Goal: Navigation & Orientation: Understand site structure

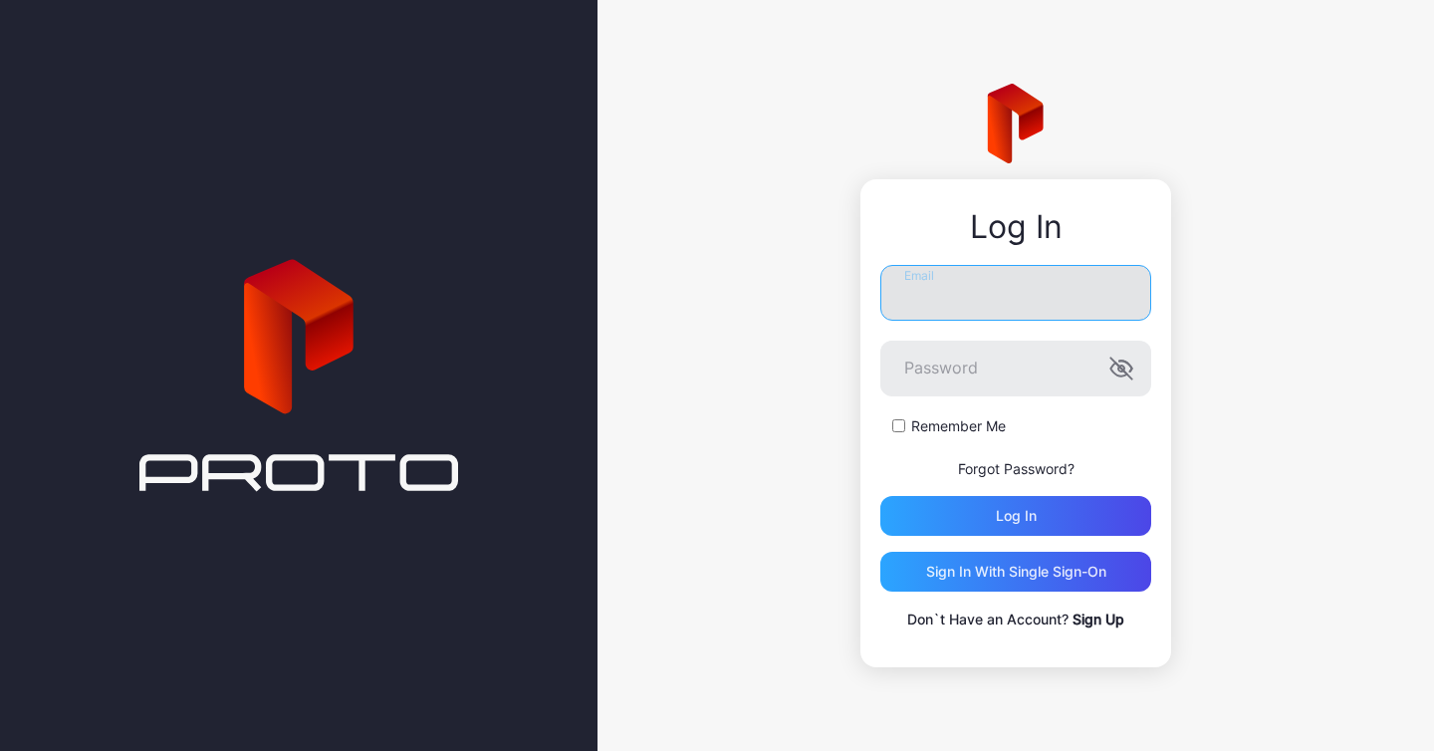
click at [943, 280] on input "Email" at bounding box center [1015, 293] width 271 height 56
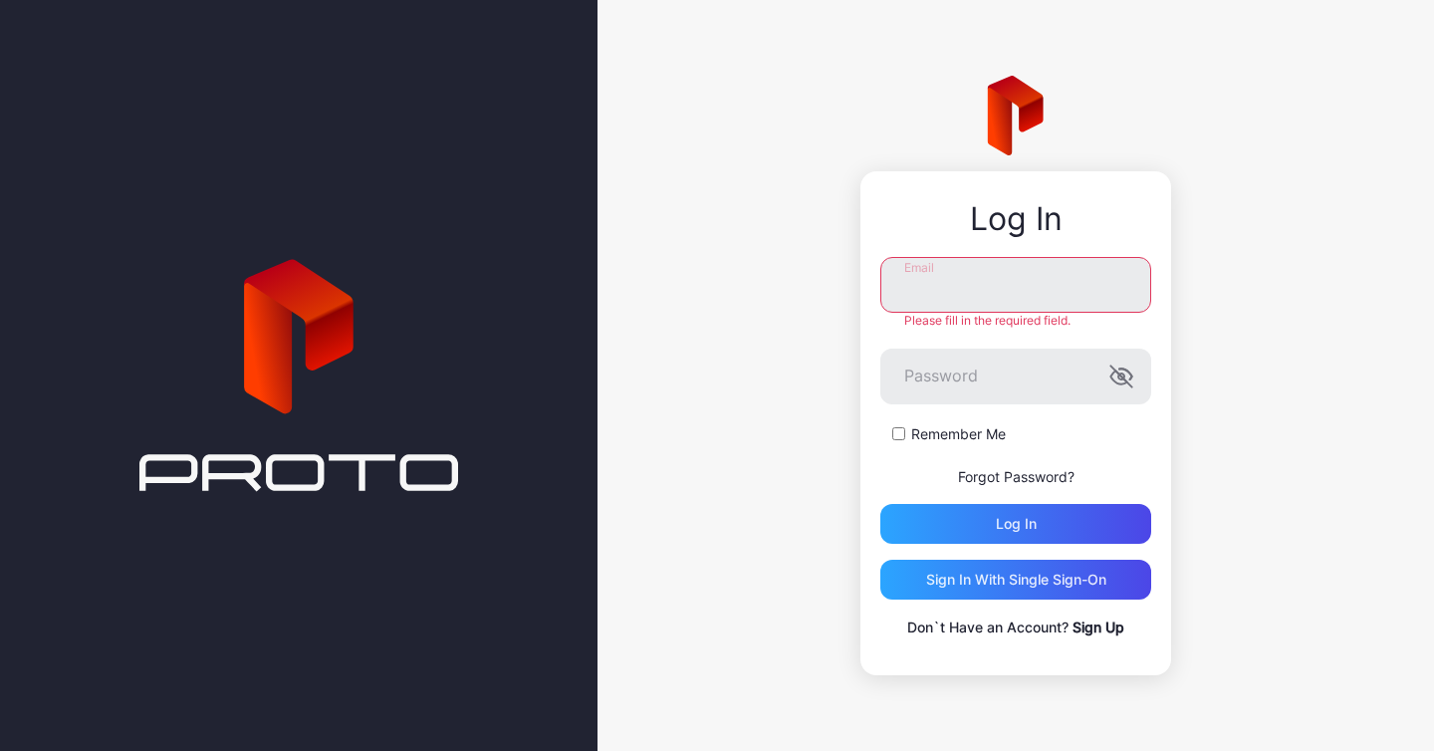
type input "**********"
click at [977, 444] on form "**********" at bounding box center [1015, 400] width 271 height 287
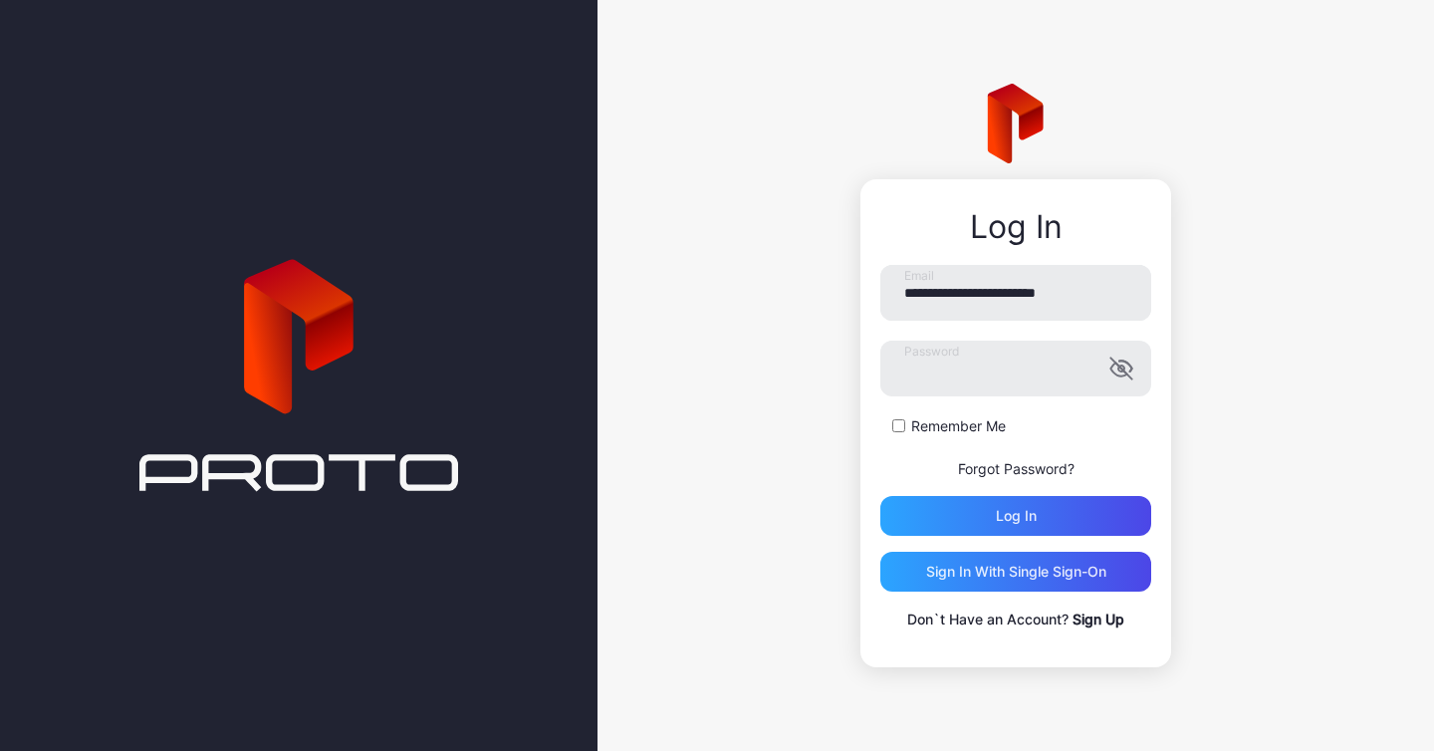
click at [958, 433] on label "Remember Me" at bounding box center [958, 426] width 95 height 20
click at [985, 512] on div "Log in" at bounding box center [1015, 516] width 271 height 40
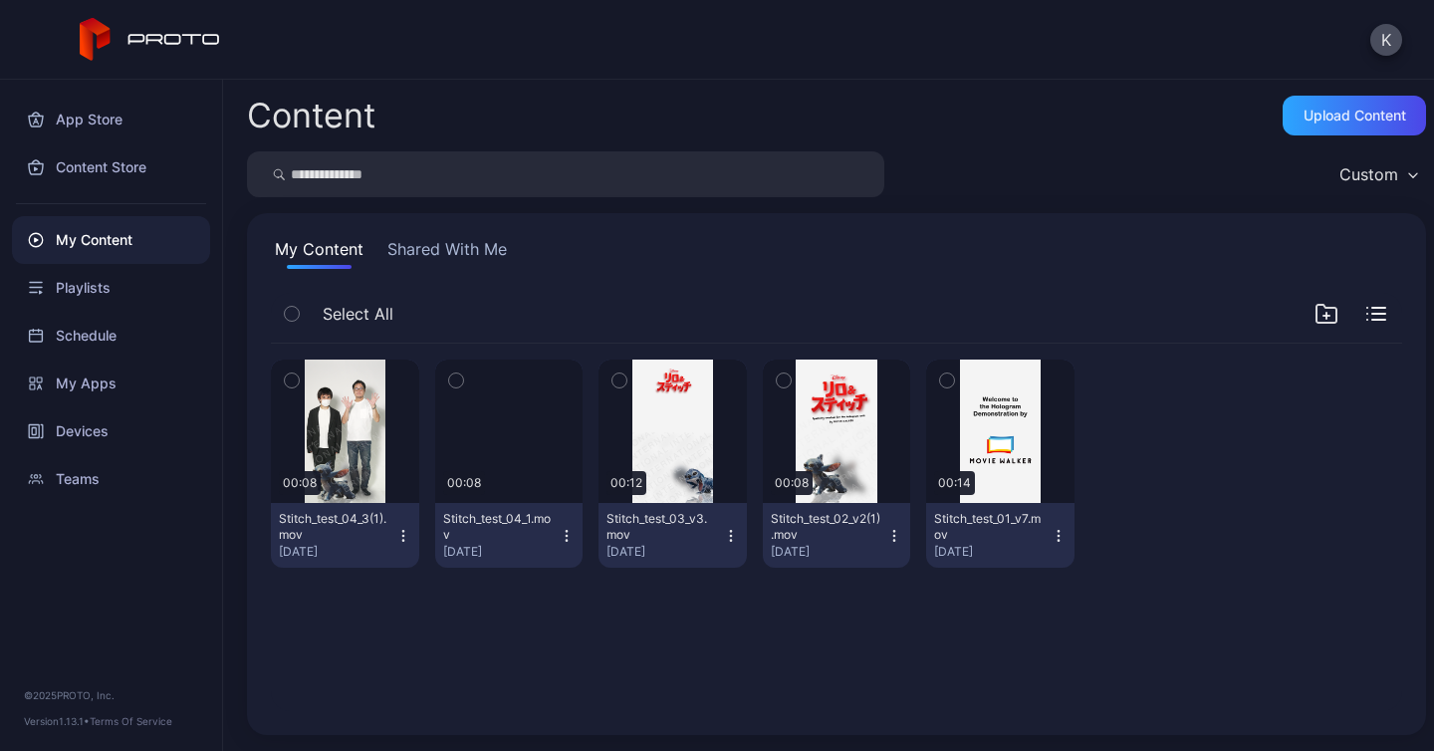
click at [296, 326] on button "button" at bounding box center [292, 314] width 42 height 42
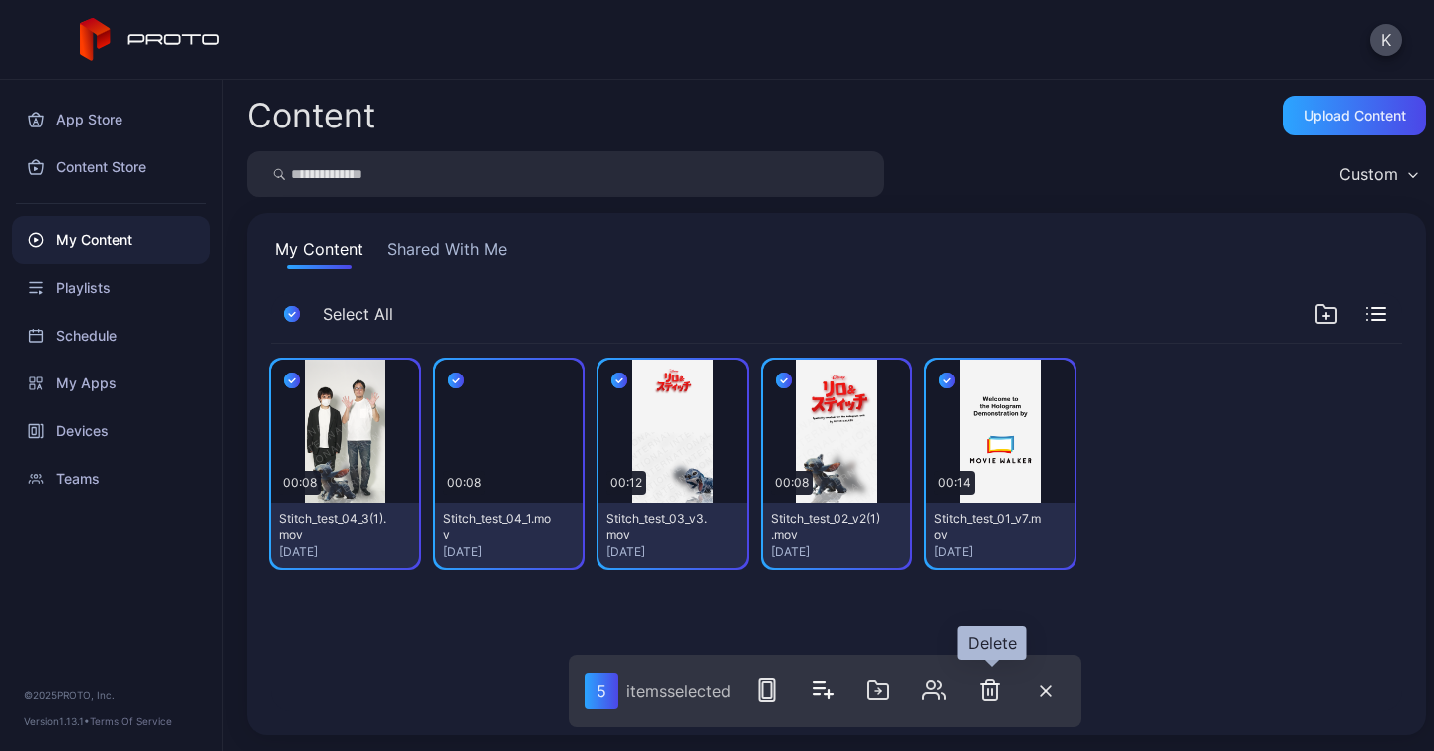
click at [998, 701] on icon "button" at bounding box center [990, 690] width 24 height 24
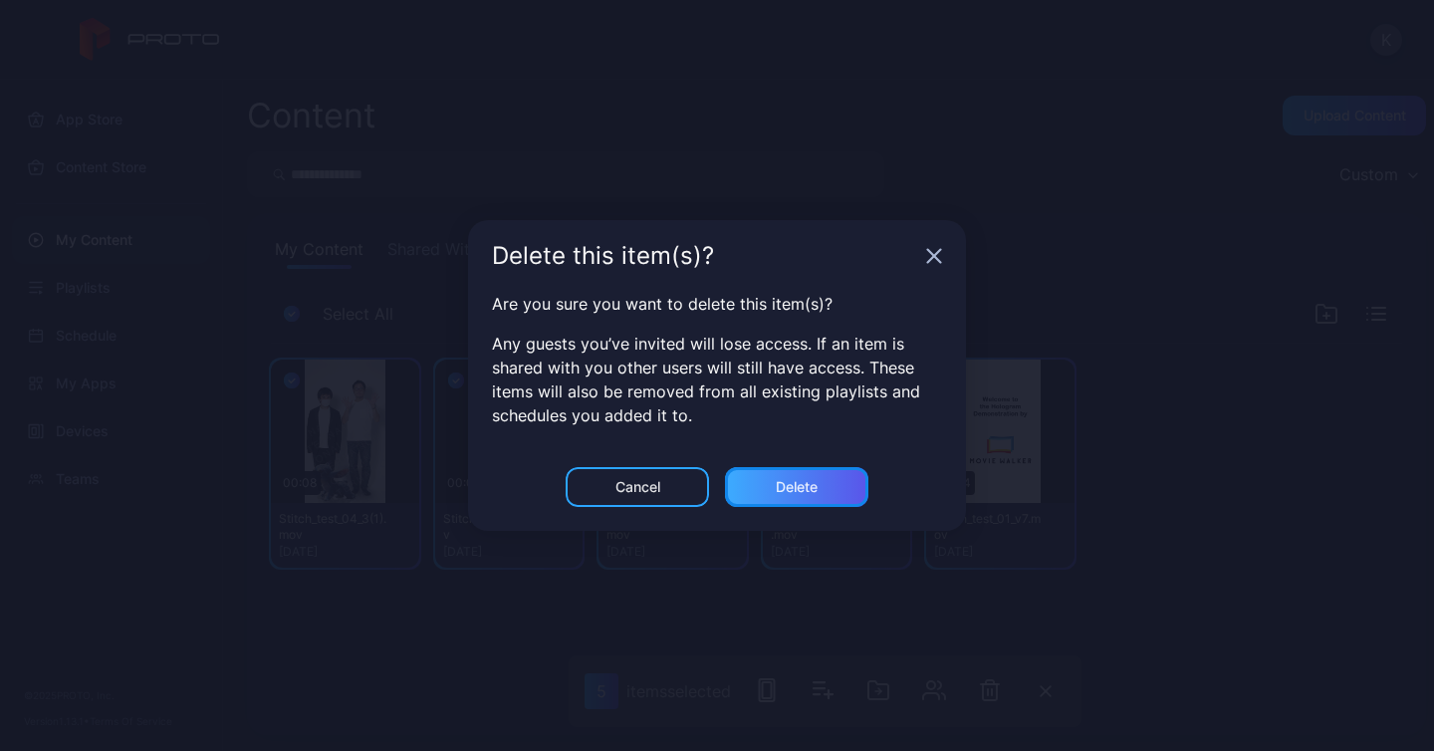
click at [784, 500] on div "Delete" at bounding box center [796, 487] width 143 height 40
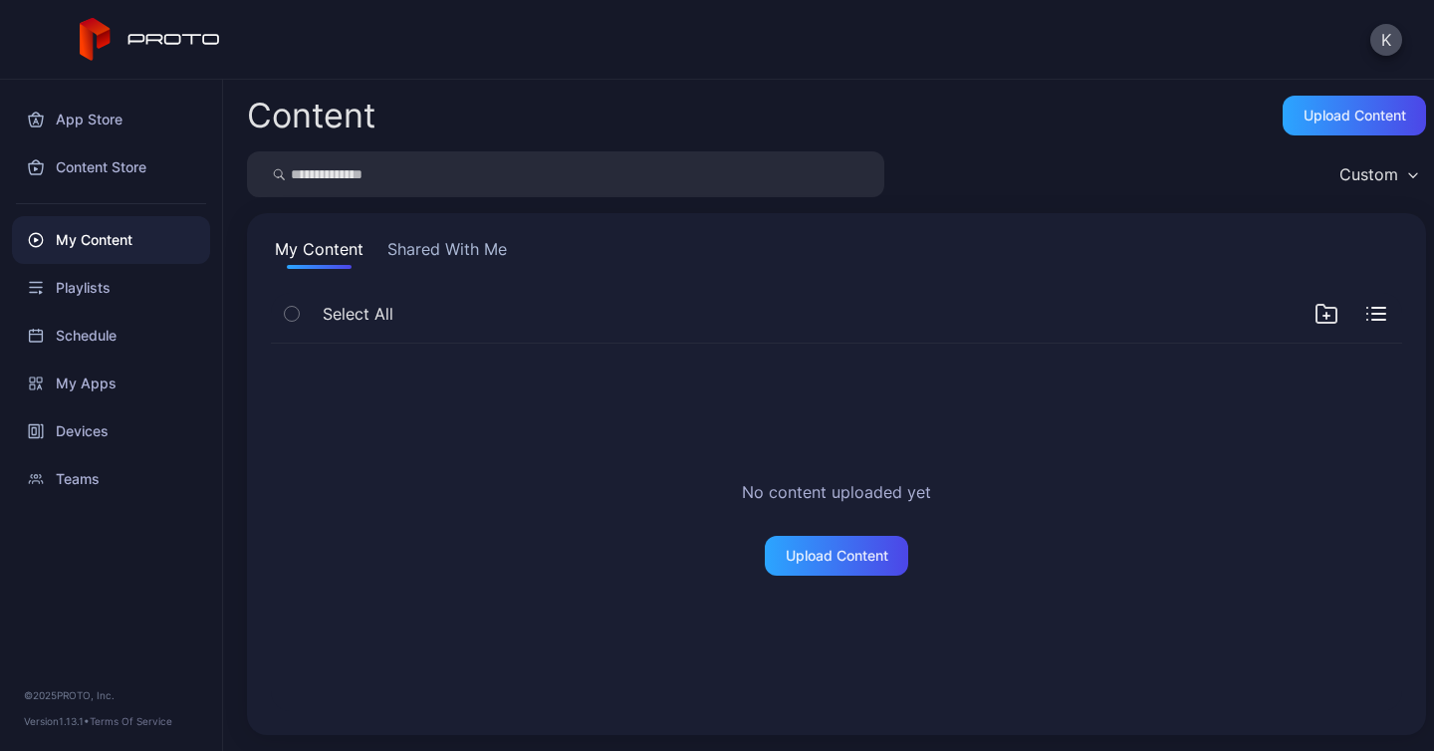
click at [479, 259] on button "Shared With Me" at bounding box center [446, 253] width 127 height 32
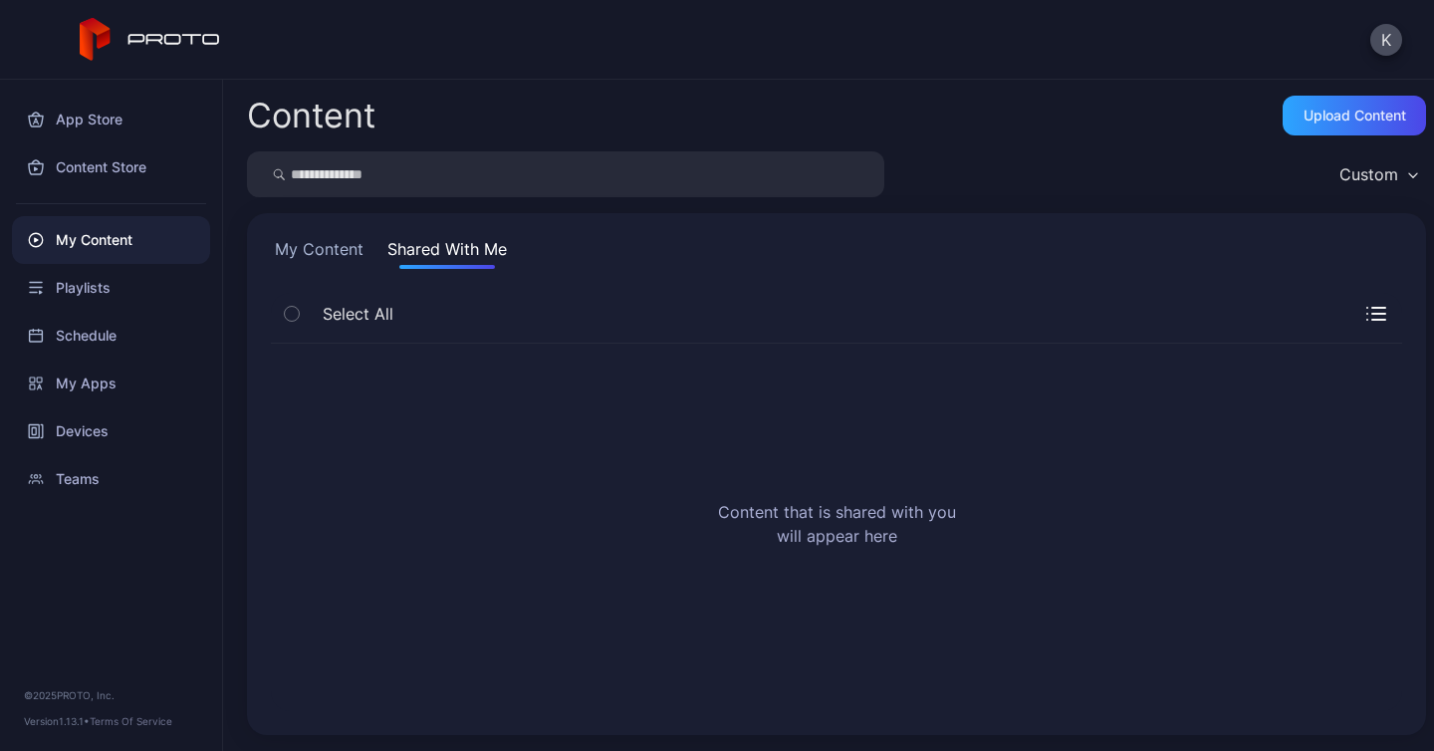
click at [285, 250] on button "My Content" at bounding box center [319, 253] width 97 height 32
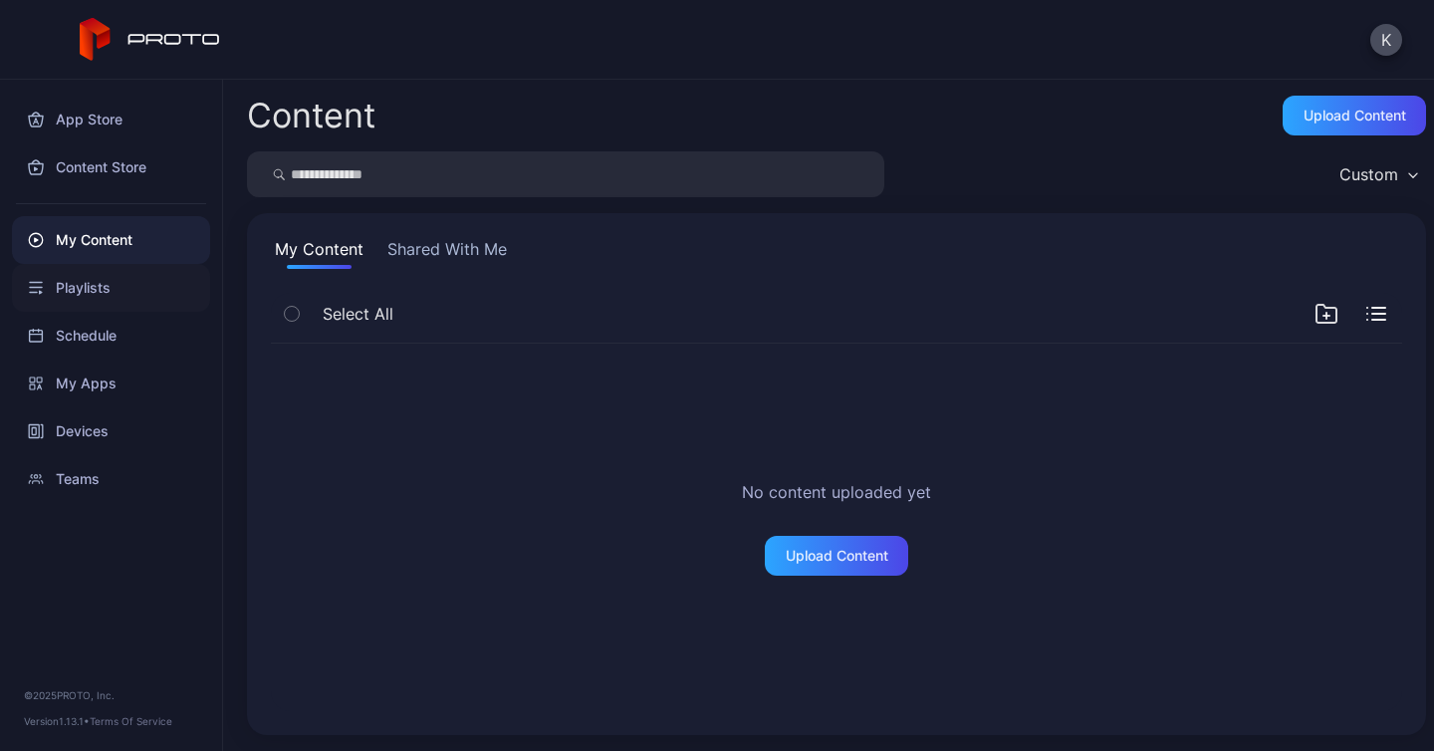
click at [113, 288] on div "Playlists" at bounding box center [111, 288] width 198 height 48
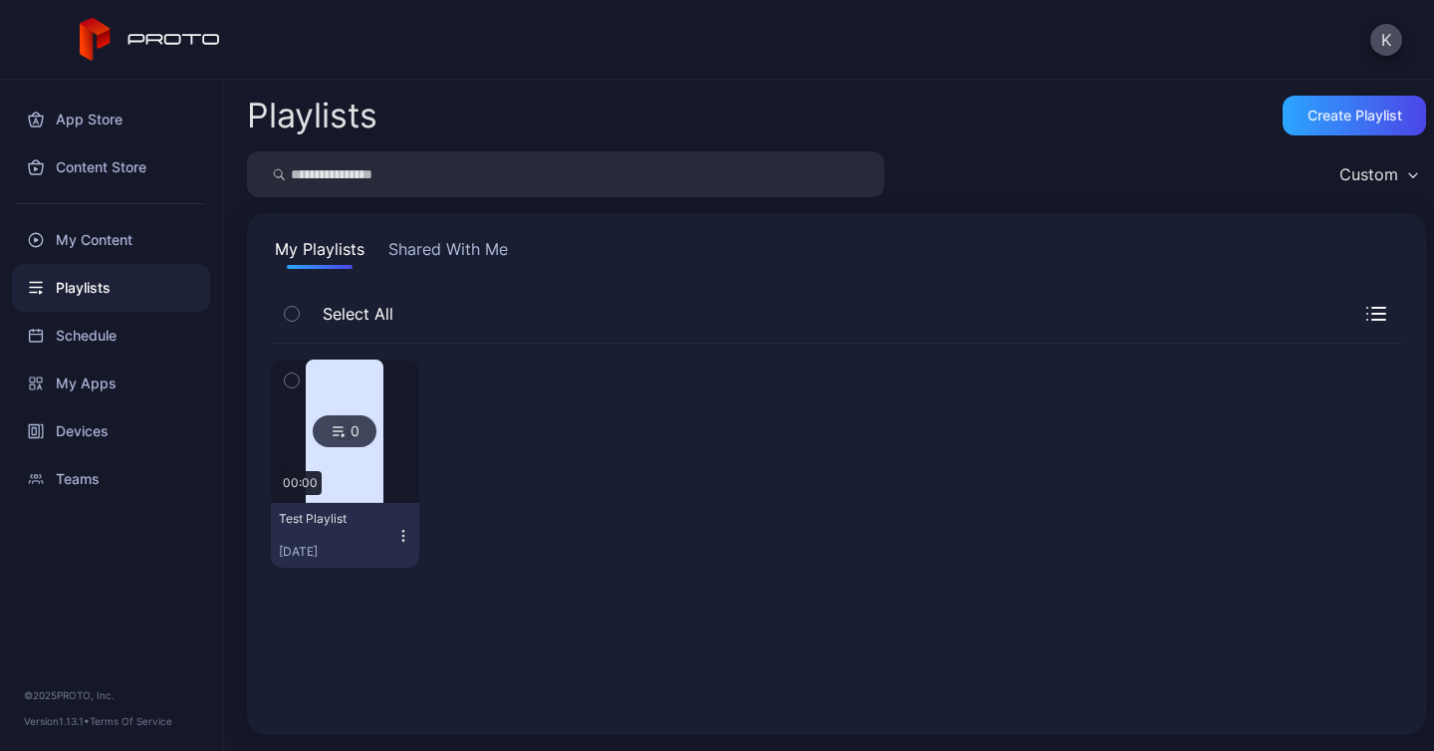
click at [288, 374] on icon "button" at bounding box center [292, 381] width 14 height 22
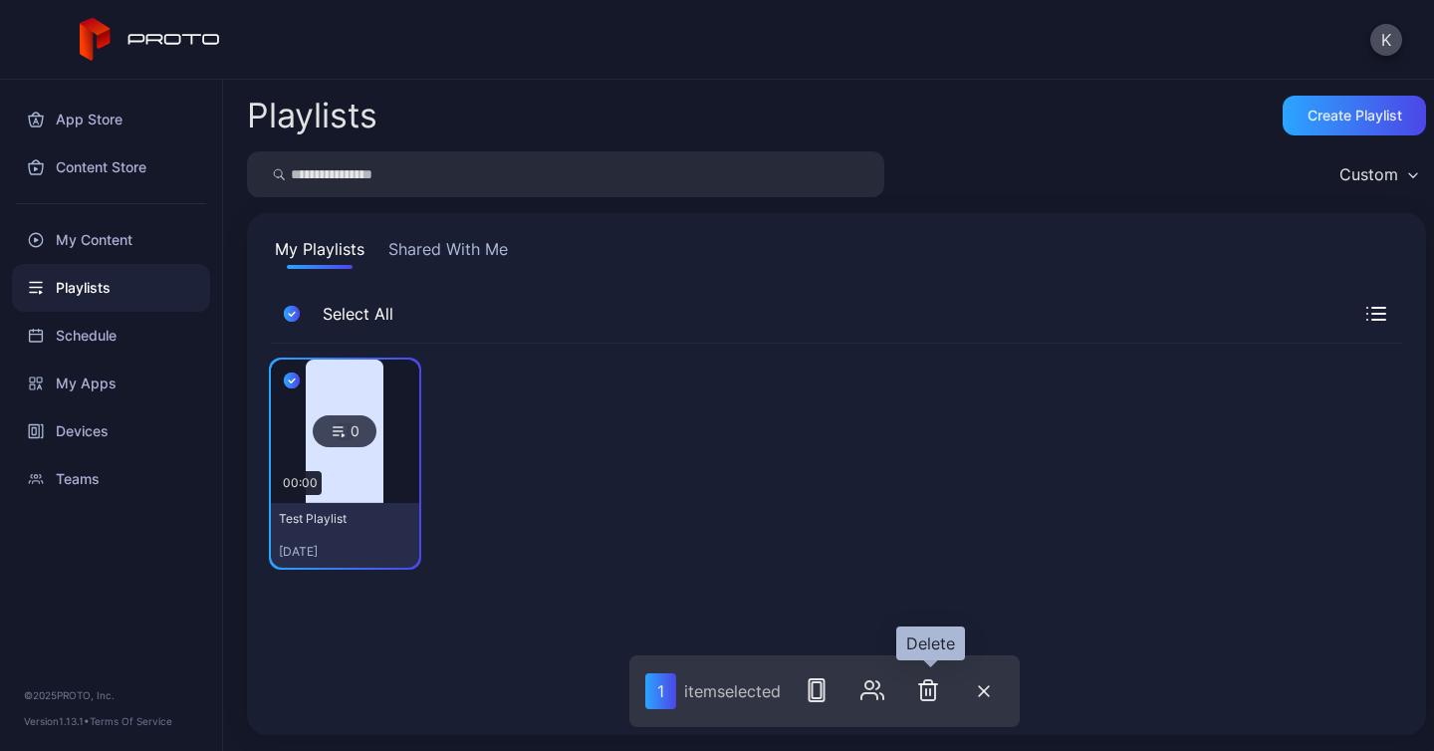
click at [940, 704] on button "button" at bounding box center [928, 690] width 40 height 40
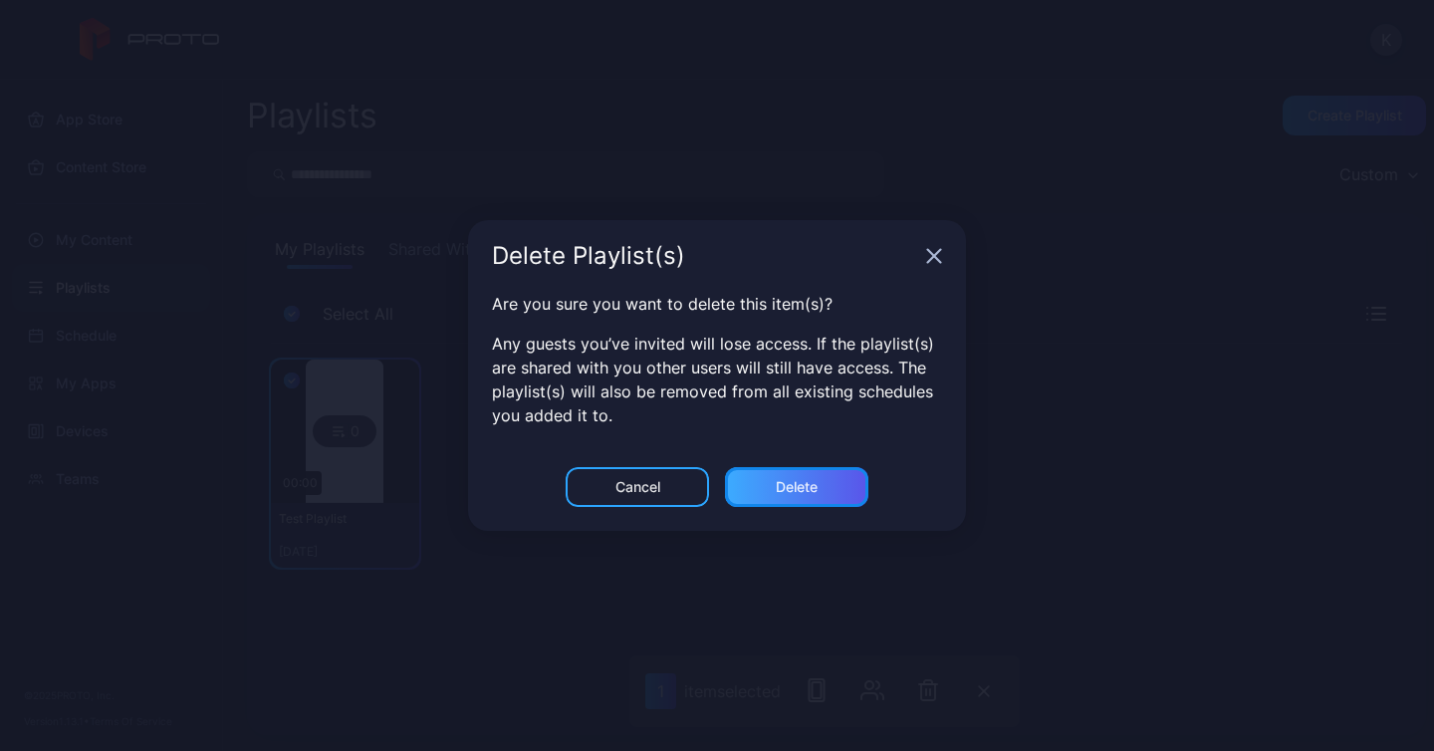
click at [815, 492] on div "Delete" at bounding box center [797, 487] width 42 height 16
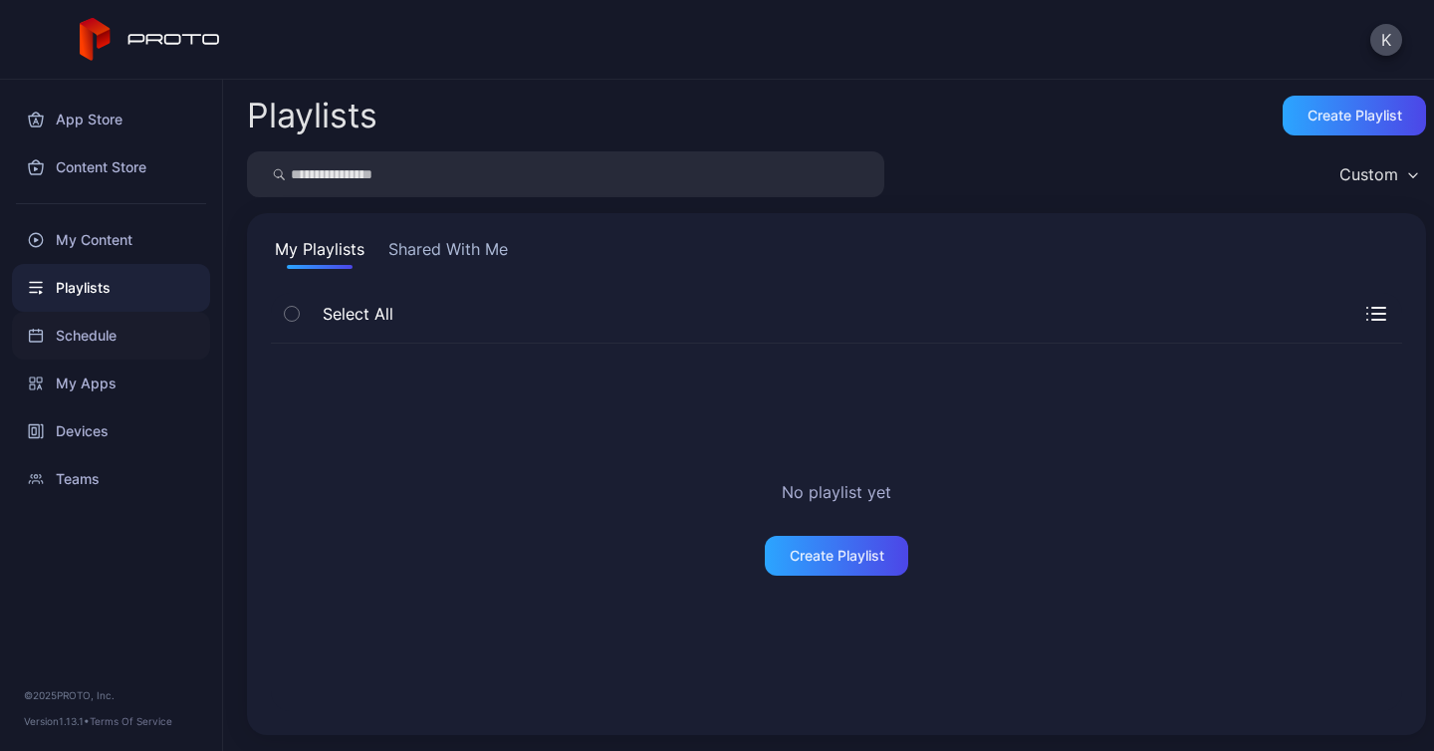
click at [139, 342] on div "Schedule" at bounding box center [111, 336] width 198 height 48
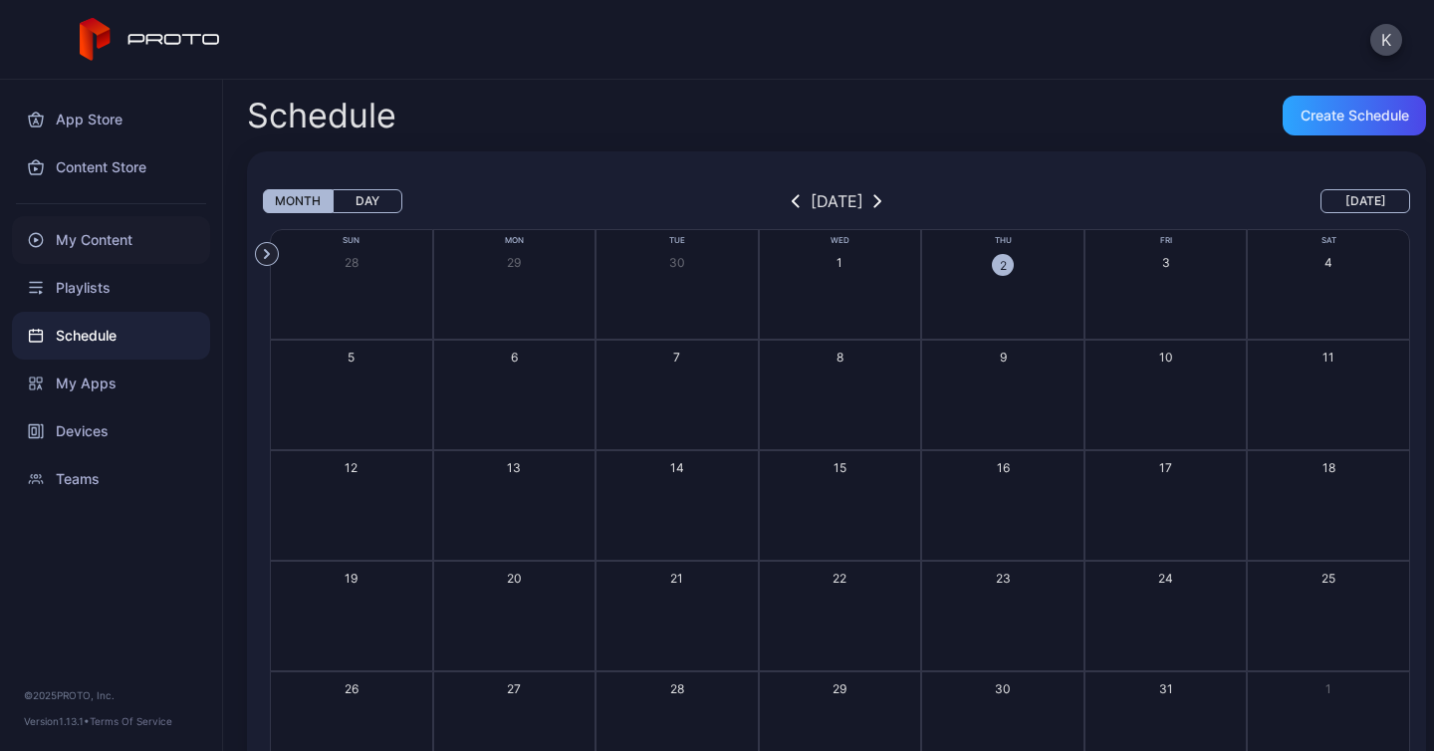
click at [174, 240] on div "My Content" at bounding box center [111, 240] width 198 height 48
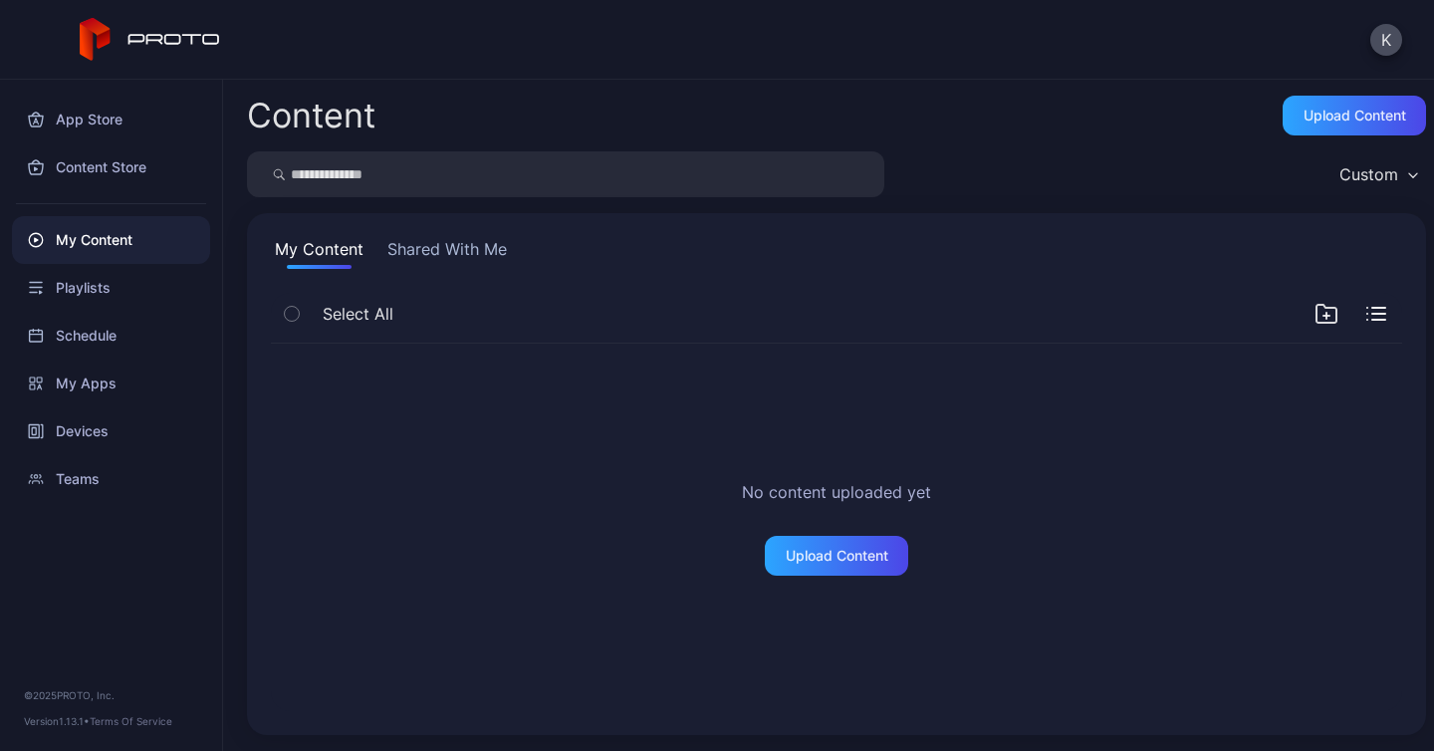
click at [450, 235] on div "My Content Shared With Me Select All No content uploaded yet Upload Content" at bounding box center [836, 474] width 1179 height 522
click at [451, 256] on button "Shared With Me" at bounding box center [446, 253] width 127 height 32
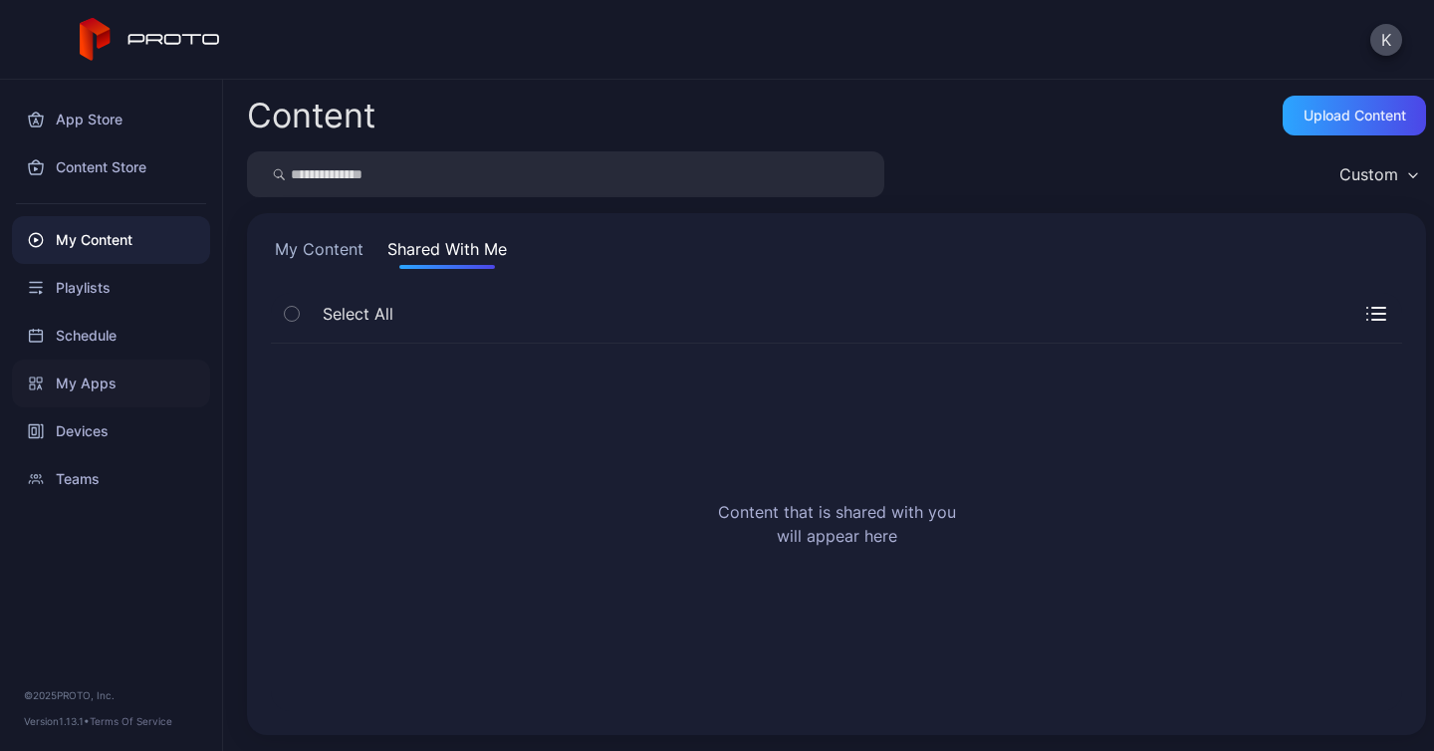
click at [98, 392] on div "My Apps" at bounding box center [111, 384] width 198 height 48
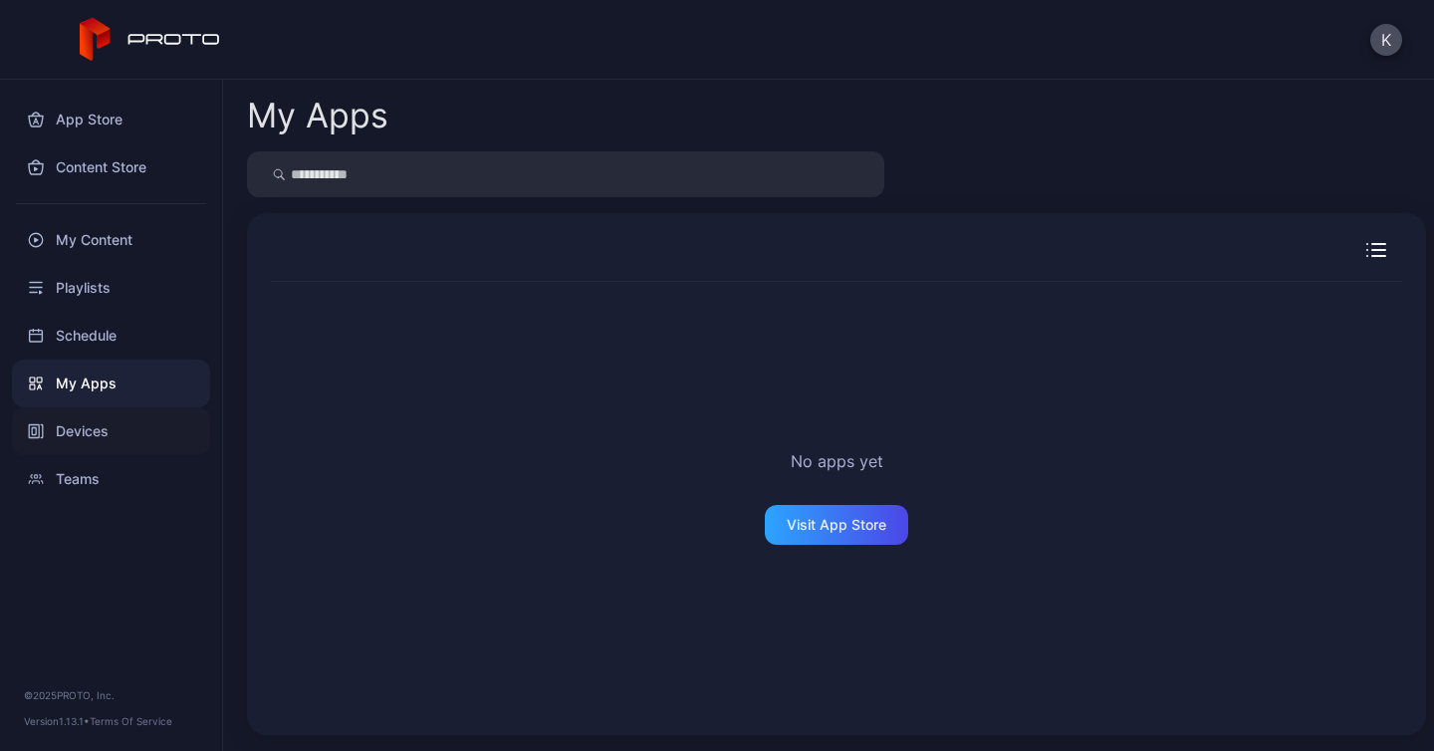
click at [96, 431] on div "Devices" at bounding box center [111, 431] width 198 height 48
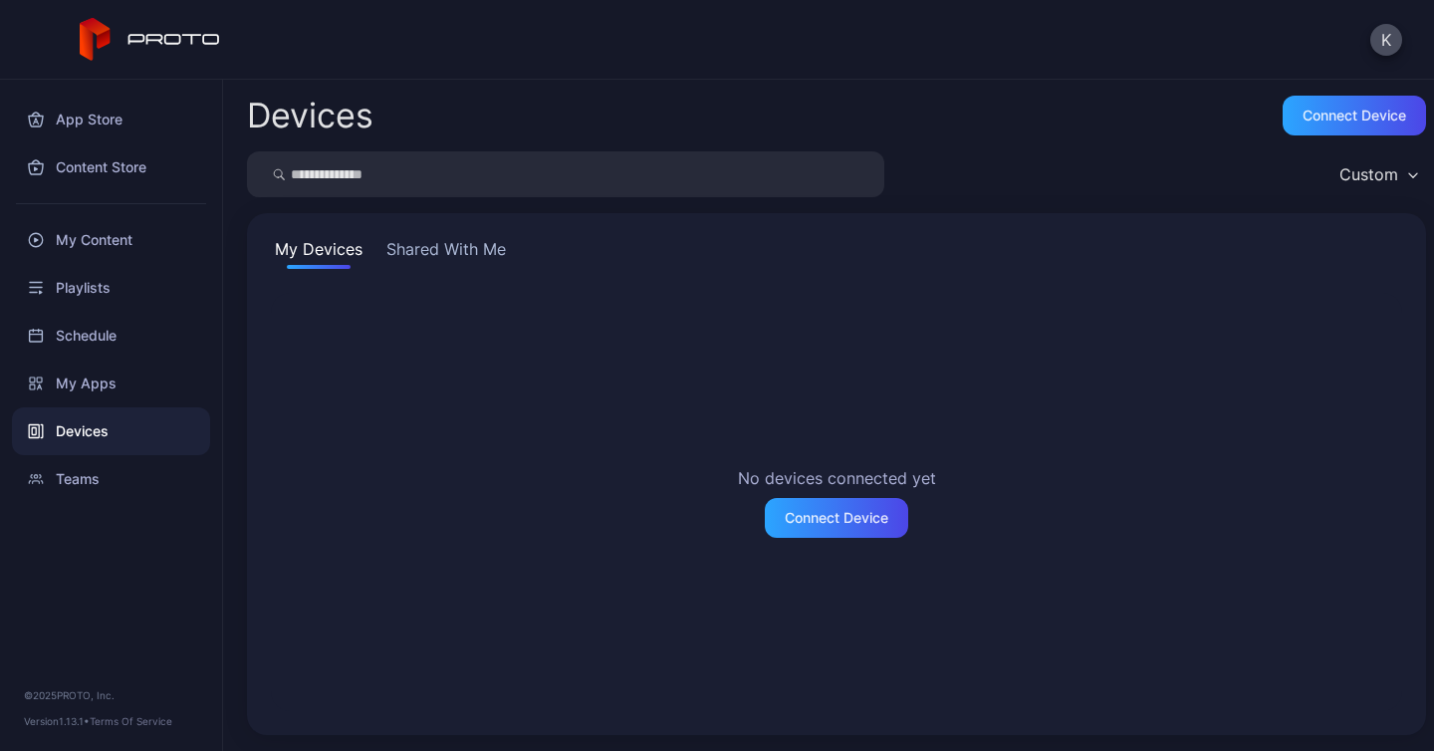
click at [491, 248] on button "Shared With Me" at bounding box center [445, 253] width 127 height 32
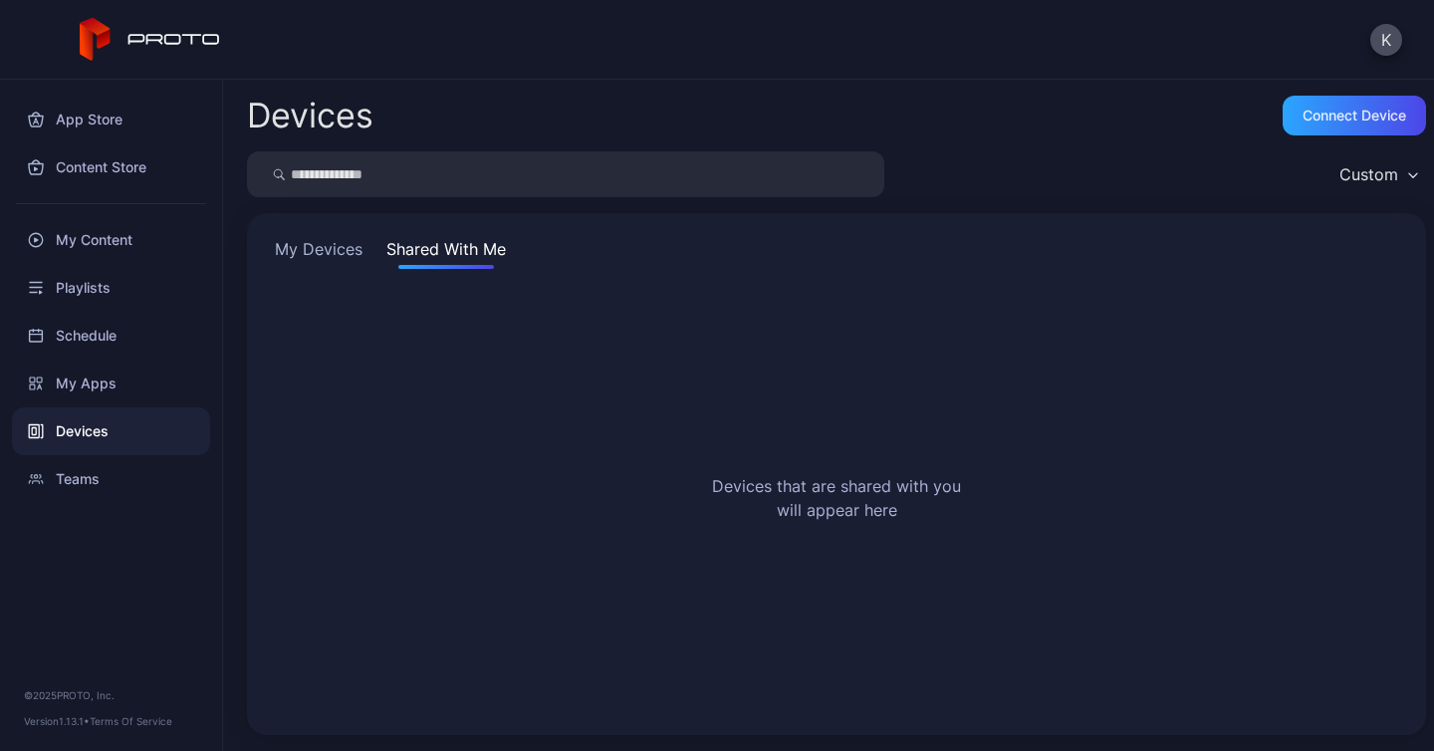
click at [310, 253] on button "My Devices" at bounding box center [319, 253] width 96 height 32
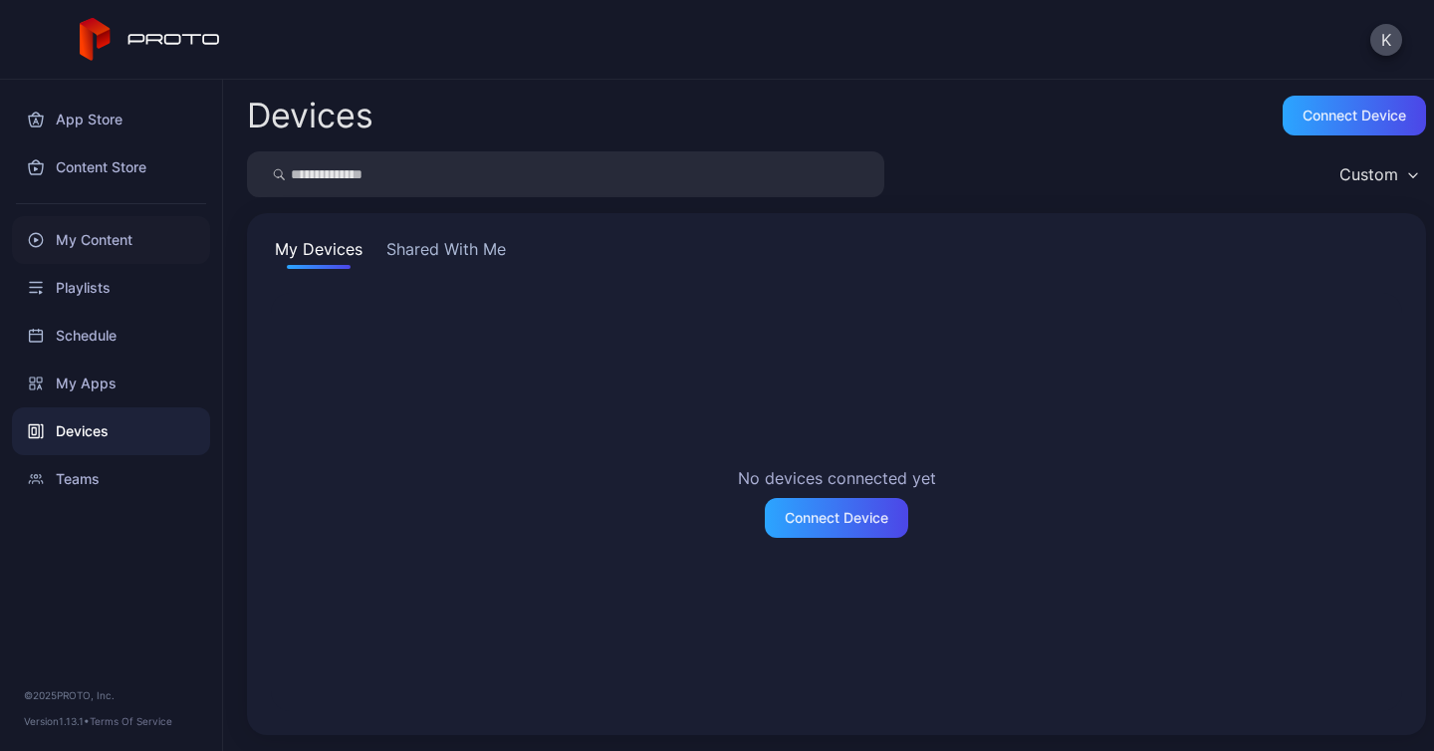
click at [140, 224] on div "My Content" at bounding box center [111, 240] width 198 height 48
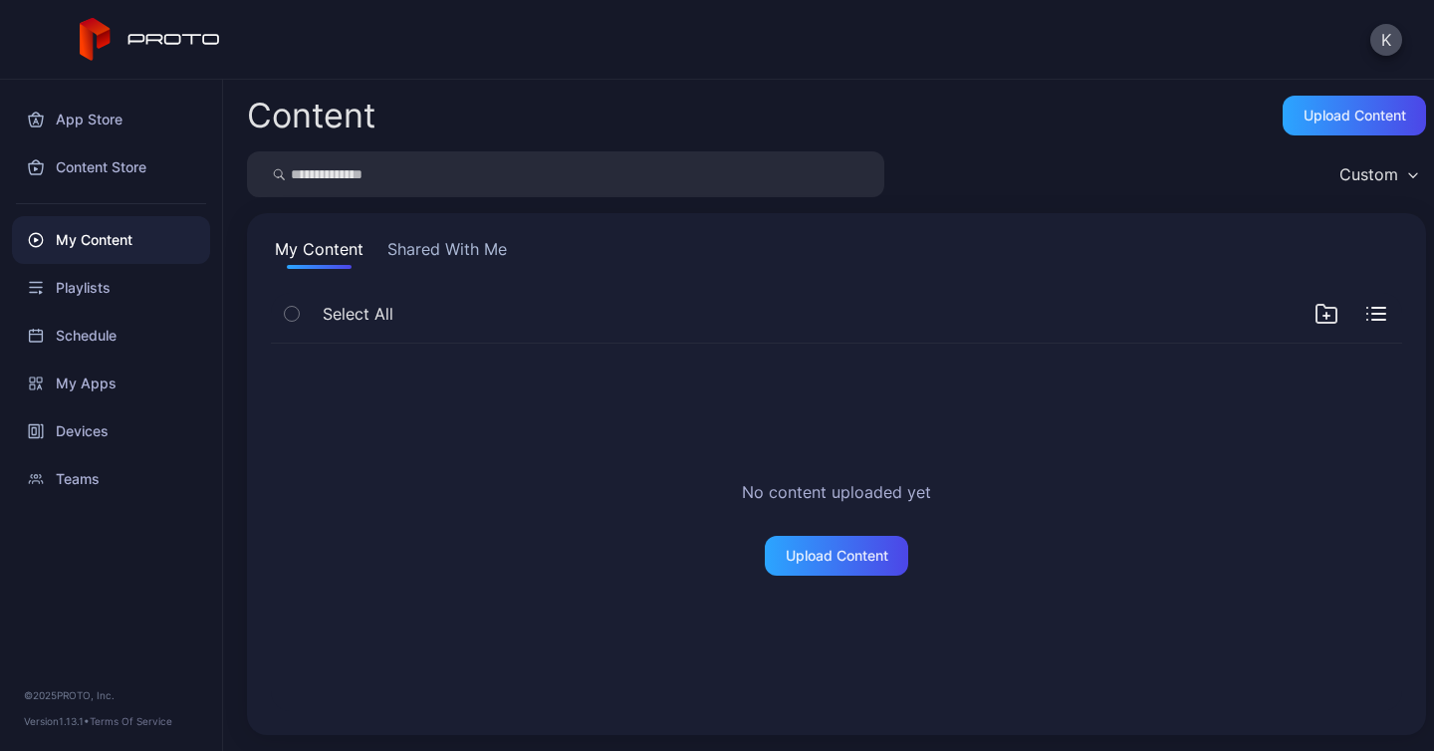
click at [472, 253] on button "Shared With Me" at bounding box center [446, 253] width 127 height 32
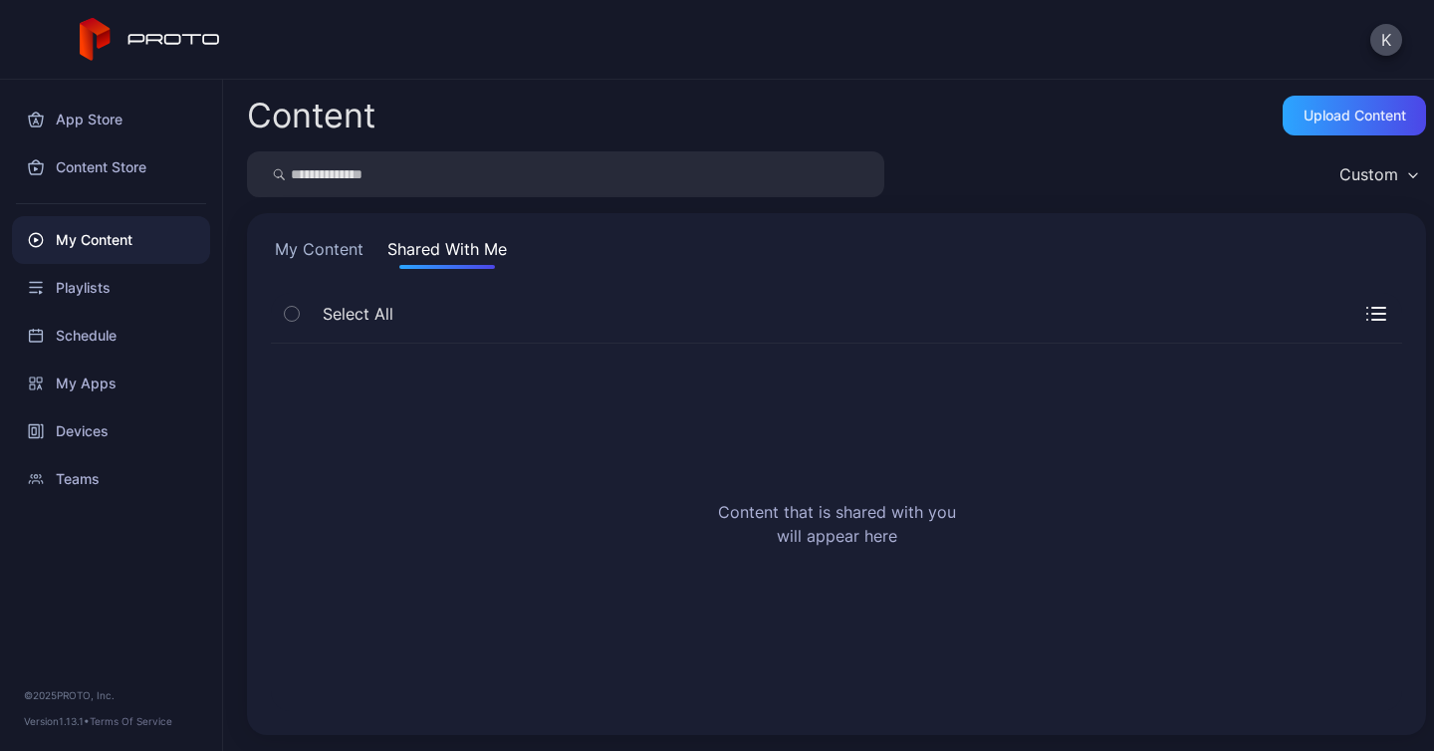
click at [307, 253] on button "My Content" at bounding box center [319, 253] width 97 height 32
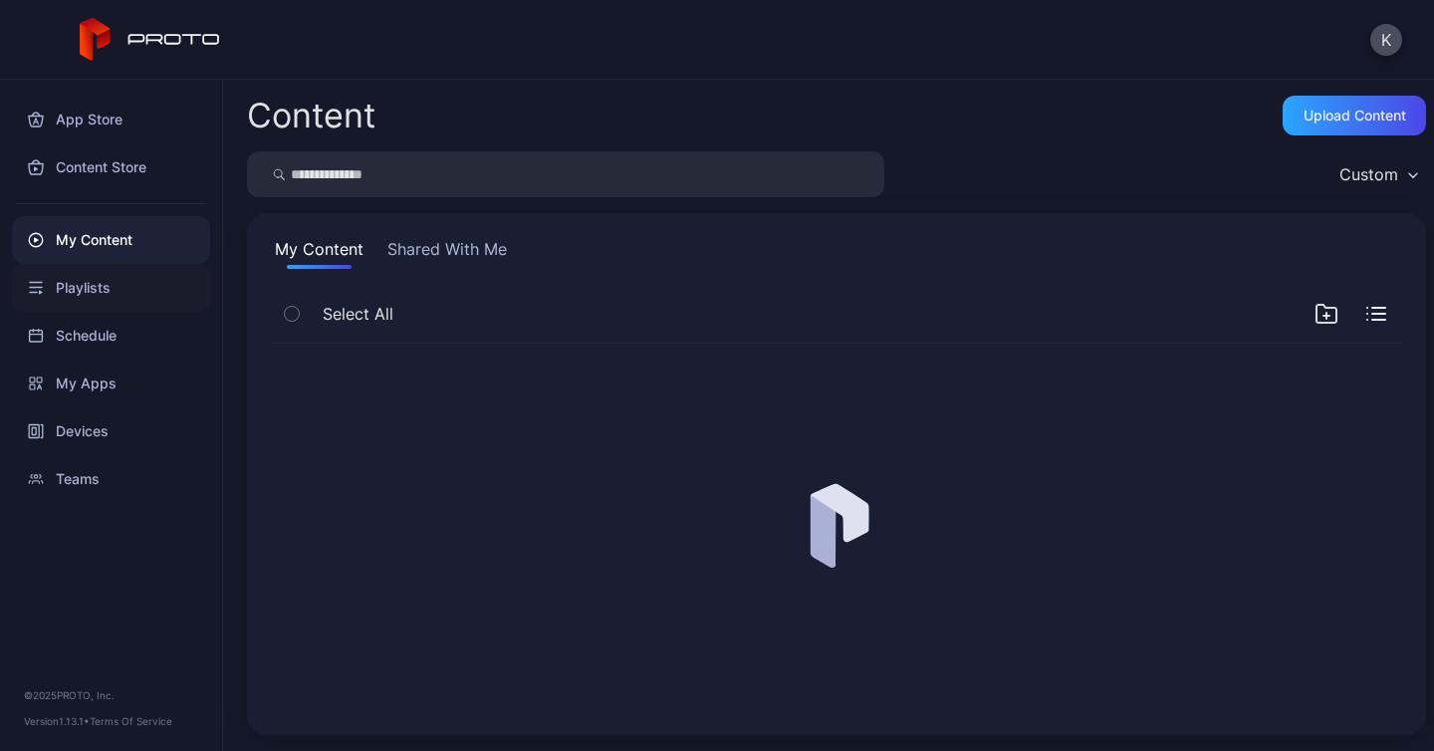
click at [98, 298] on div "Playlists" at bounding box center [111, 288] width 198 height 48
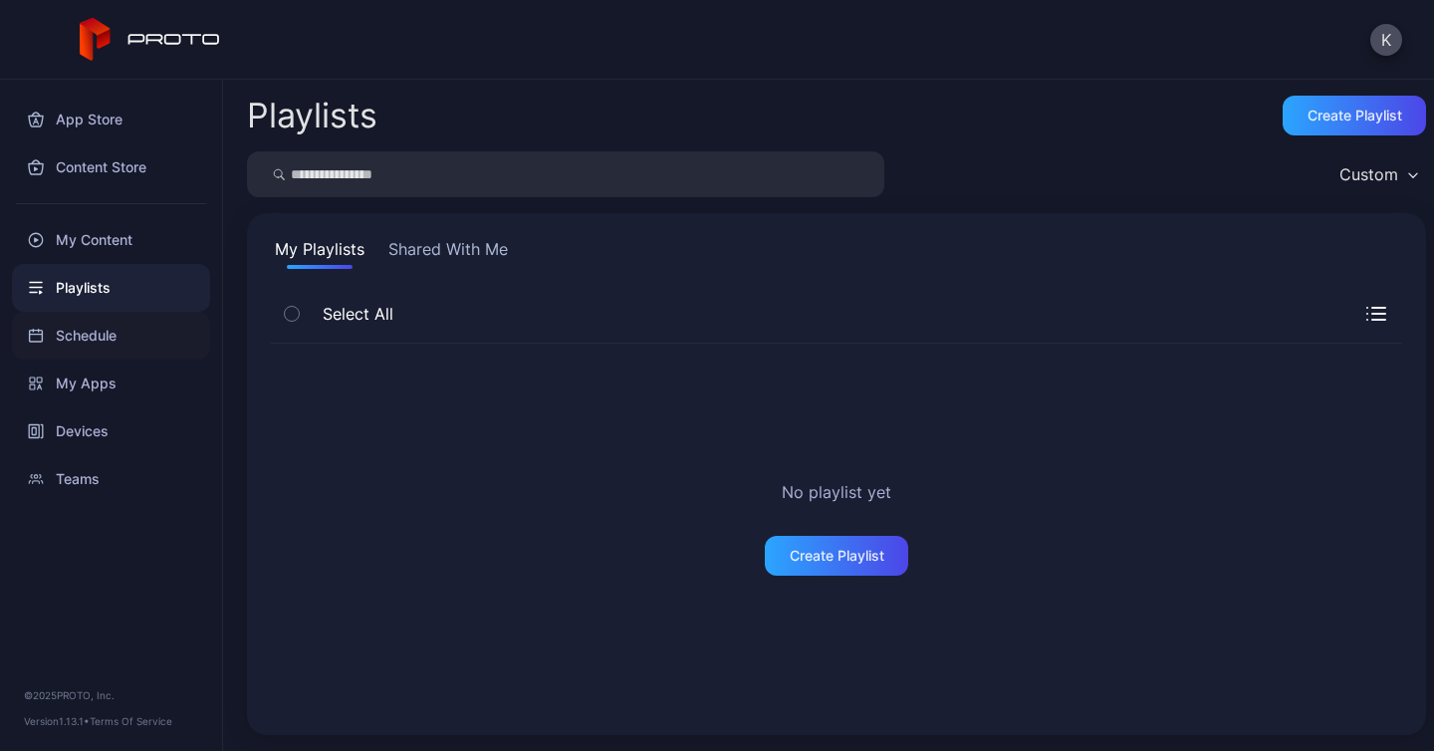
click at [90, 329] on div "Schedule" at bounding box center [111, 336] width 198 height 48
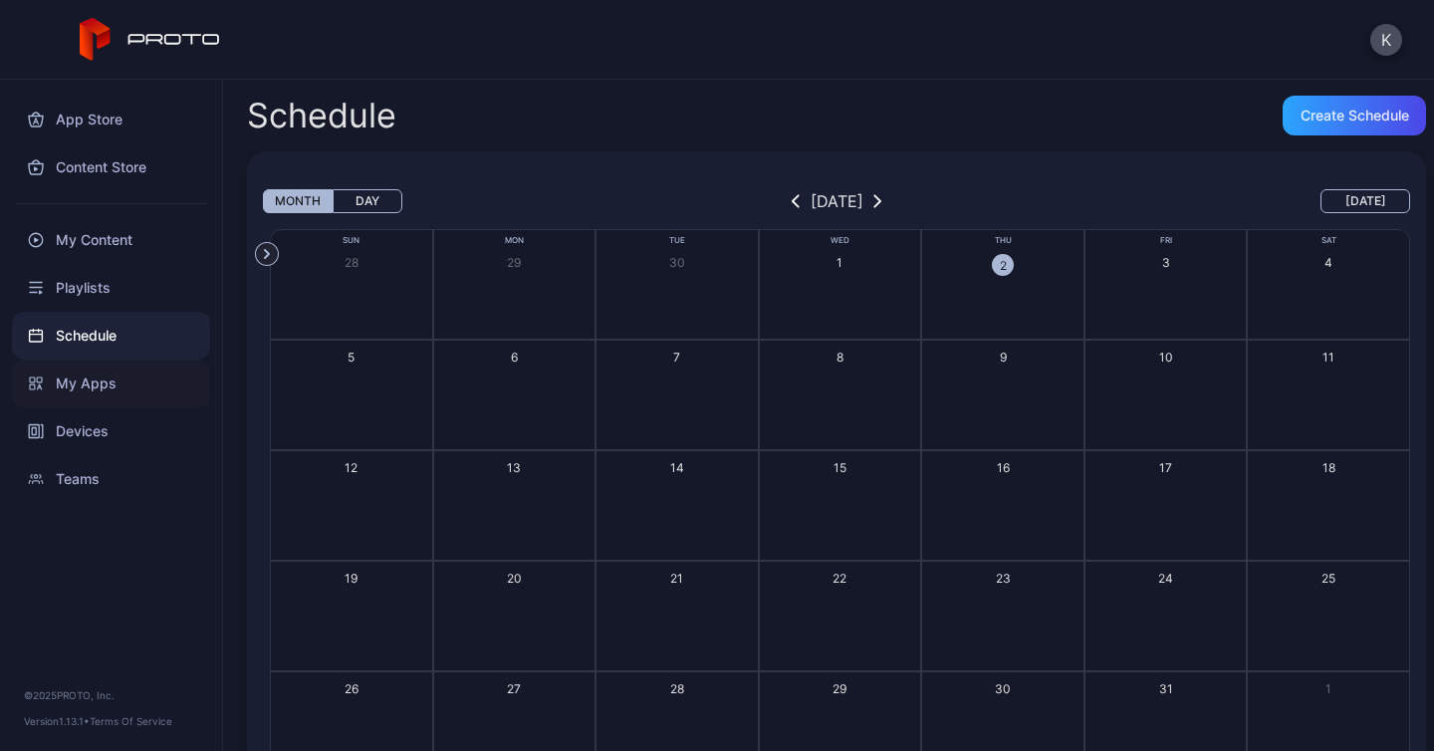
click at [96, 371] on div "My Apps" at bounding box center [111, 384] width 198 height 48
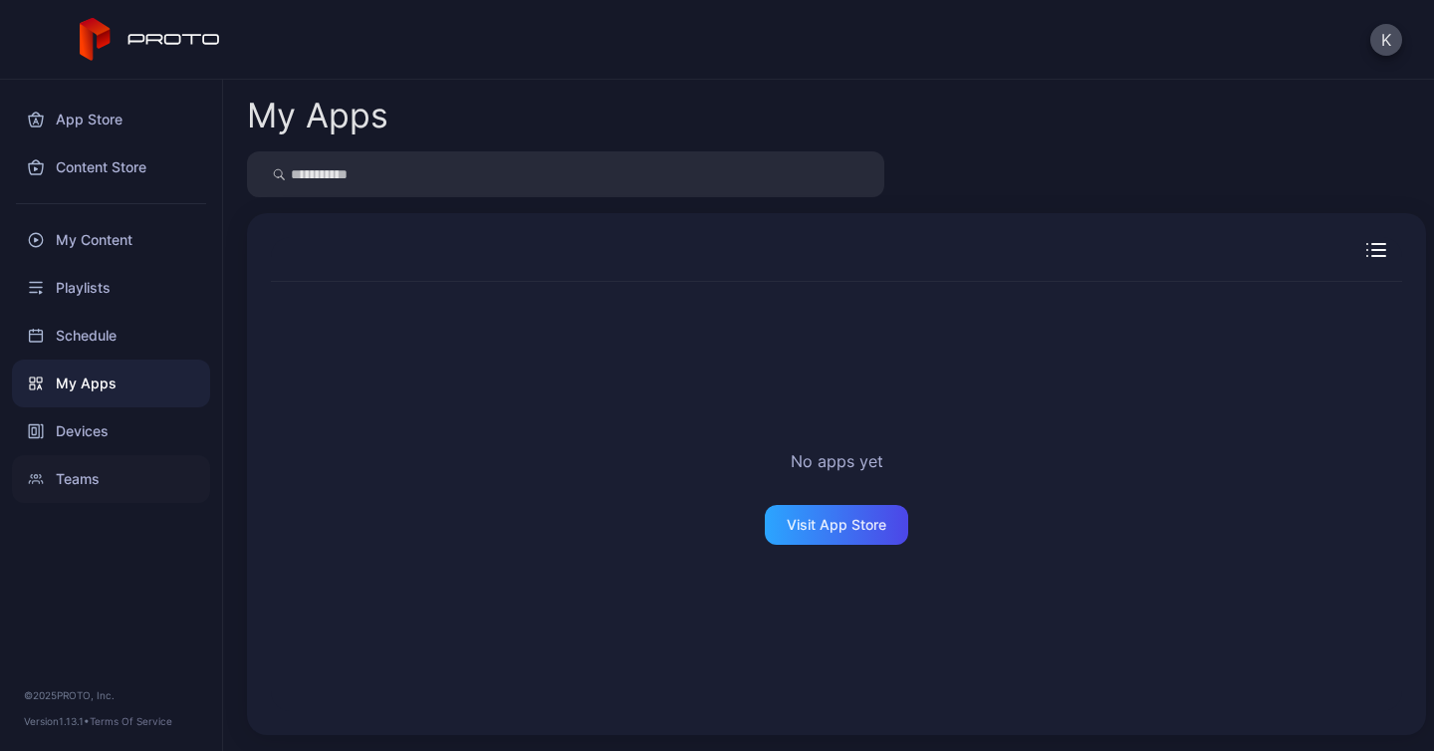
click at [96, 491] on div "Teams" at bounding box center [111, 479] width 198 height 48
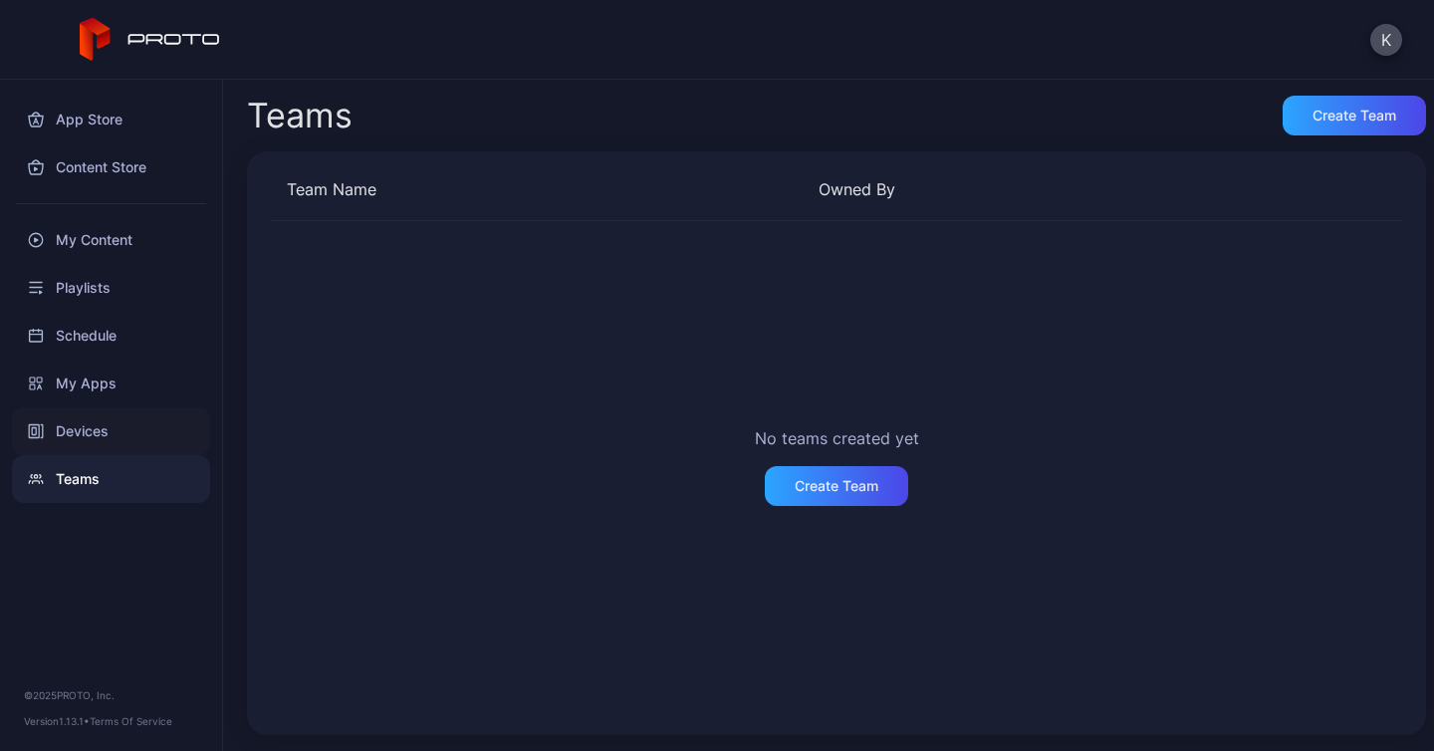
click at [113, 441] on div "Devices" at bounding box center [111, 431] width 198 height 48
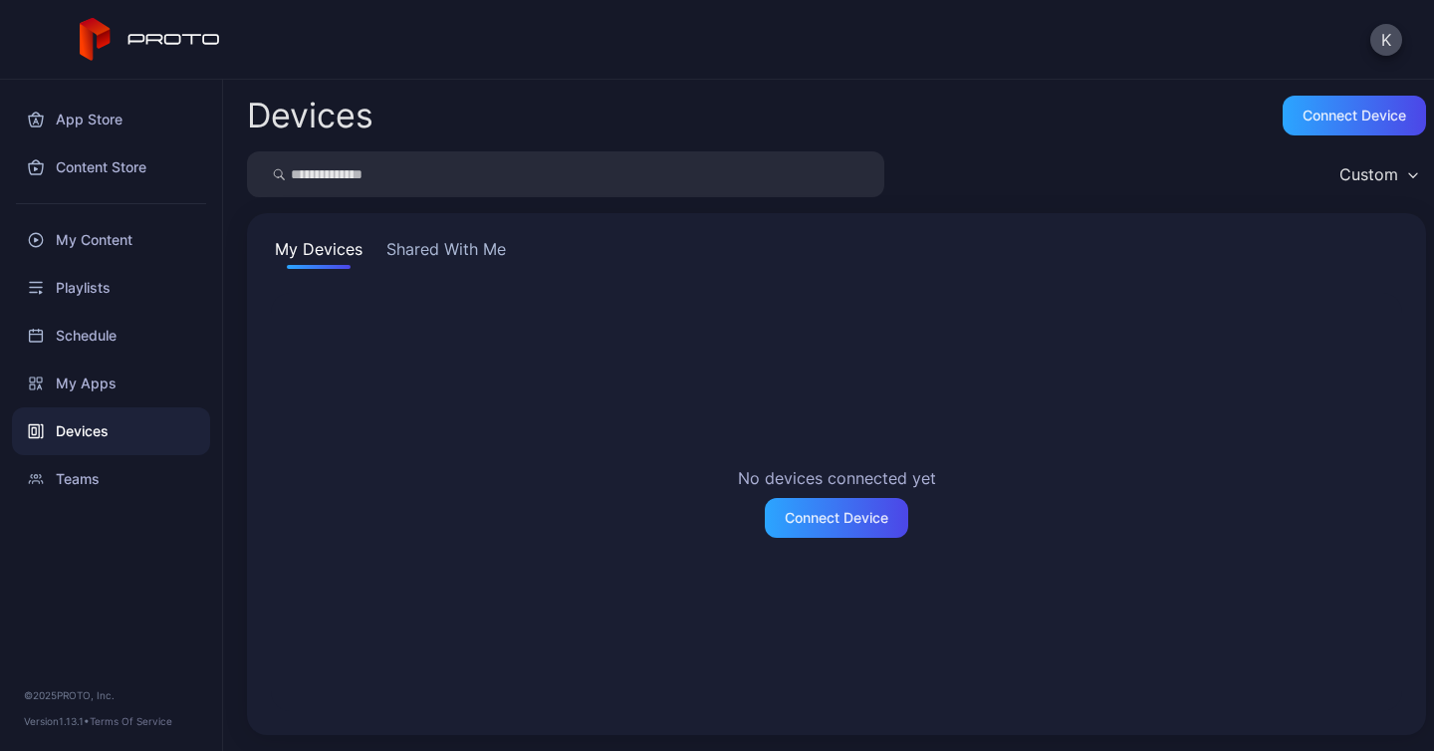
click at [421, 245] on button "Shared With Me" at bounding box center [445, 253] width 127 height 32
